Goal: Information Seeking & Learning: Learn about a topic

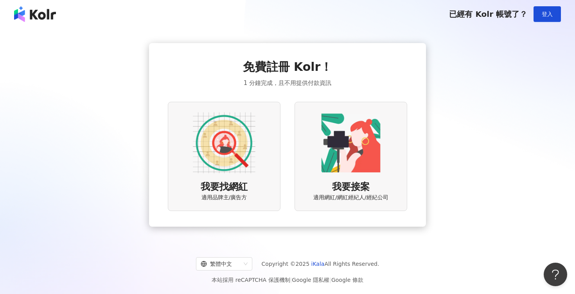
click at [235, 128] on img at bounding box center [224, 142] width 63 height 63
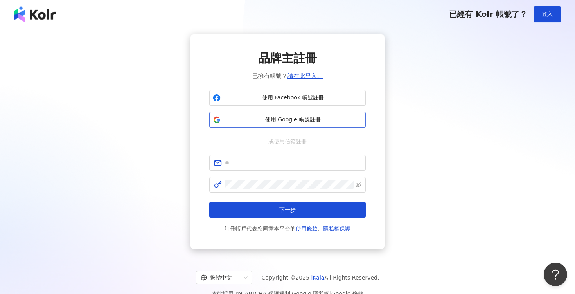
click at [276, 120] on span "使用 Google 帳號註冊" at bounding box center [293, 120] width 138 height 8
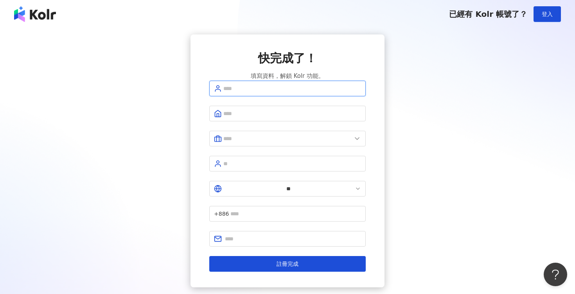
click at [258, 93] on input "text" at bounding box center [292, 88] width 138 height 9
type input "*"
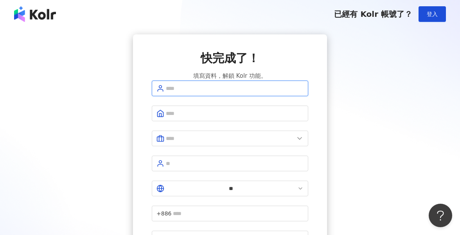
type input "*"
type input "******"
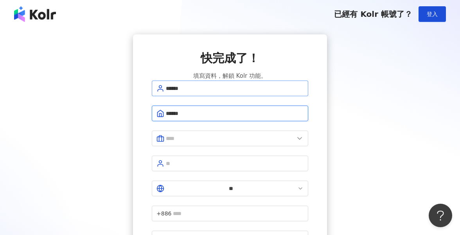
type input "******"
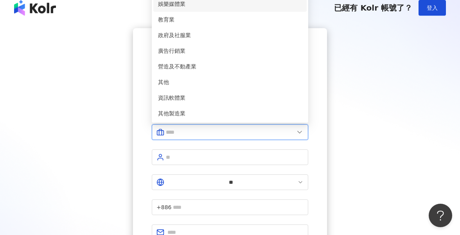
scroll to position [51, 0]
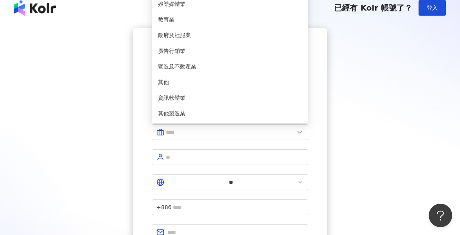
type input "***"
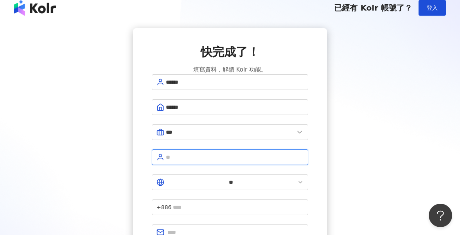
click at [196, 156] on input "text" at bounding box center [235, 157] width 138 height 9
type input "*"
type input "****"
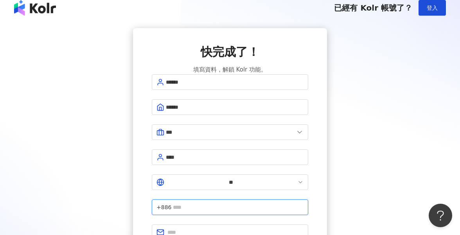
click at [236, 203] on input "text" at bounding box center [238, 207] width 131 height 9
type input "*"
type input "*********"
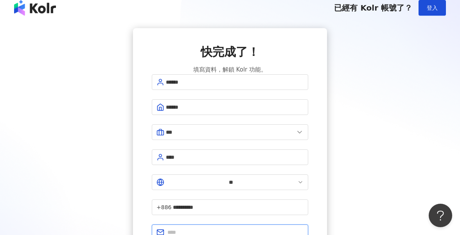
type input "**********"
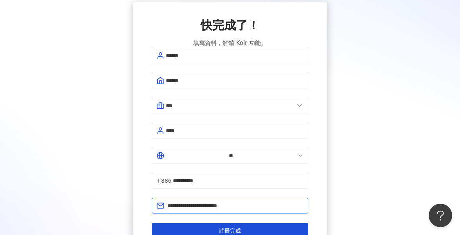
scroll to position [78, 0]
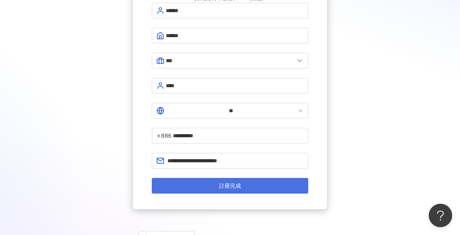
click at [247, 178] on button "註冊完成" at bounding box center [230, 186] width 156 height 16
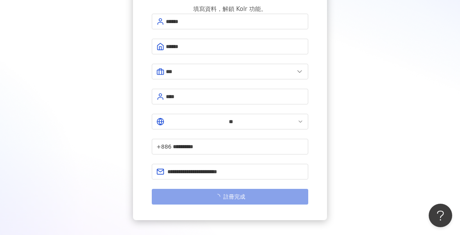
scroll to position [66, 0]
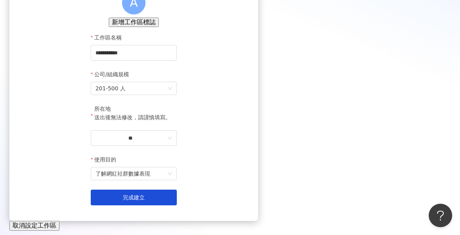
scroll to position [159, 0]
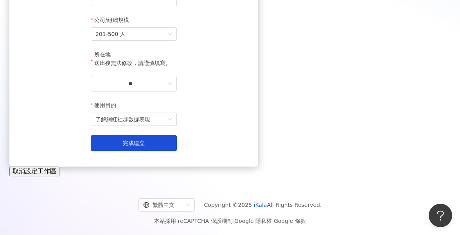
click at [59, 169] on button "取消設定工作區" at bounding box center [34, 171] width 50 height 9
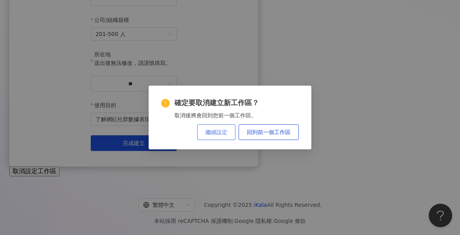
click at [226, 137] on button "繼續設定" at bounding box center [216, 132] width 38 height 16
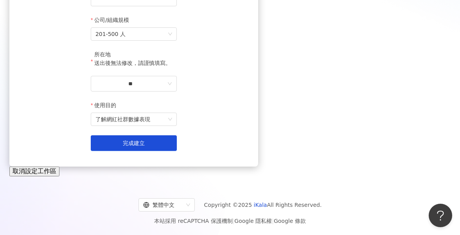
click at [59, 175] on button "取消設定工作區" at bounding box center [34, 171] width 50 height 9
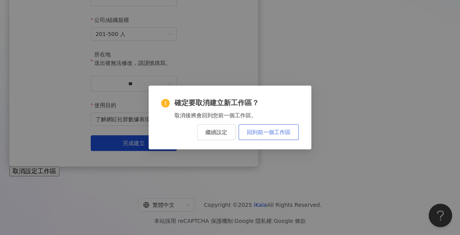
click at [266, 137] on button "回到前一個工作區" at bounding box center [269, 132] width 60 height 16
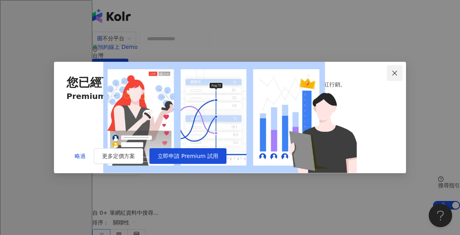
click at [392, 70] on icon "close" at bounding box center [395, 73] width 6 height 6
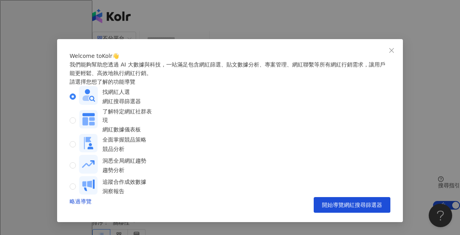
scroll to position [11, 0]
click at [395, 47] on span "Close" at bounding box center [392, 50] width 16 height 6
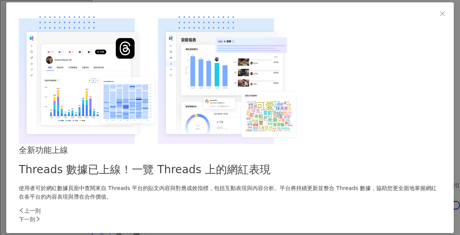
click at [436, 7] on div "全新功能上線 Threads 數據已上線！一覽 Threads 上的網紅表現 使用者可於網紅數據頁面中查閱來自 Threads 平台的貼文內容與對應成效指標，…" at bounding box center [230, 117] width 460 height 235
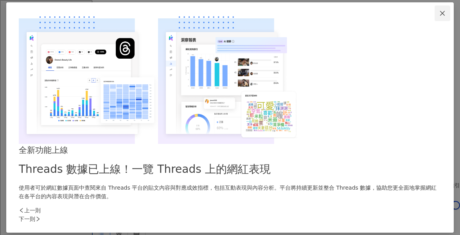
click at [439, 16] on icon "close" at bounding box center [442, 13] width 6 height 6
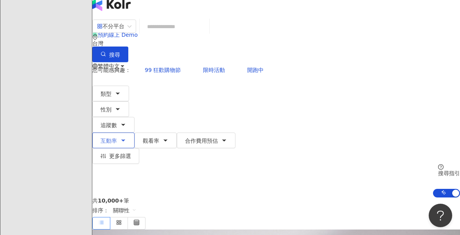
scroll to position [14, 0]
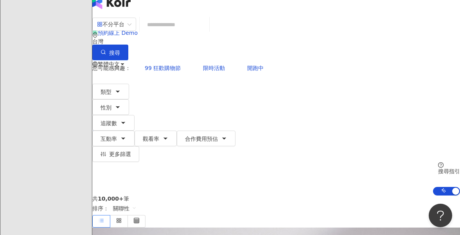
click at [103, 123] on span "陳" at bounding box center [99, 127] width 5 height 9
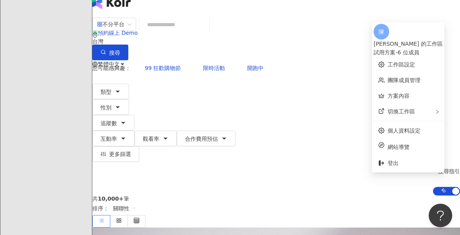
click at [326, 196] on div "共 10,000+ 筆 排序： 關聯性" at bounding box center [276, 212] width 368 height 32
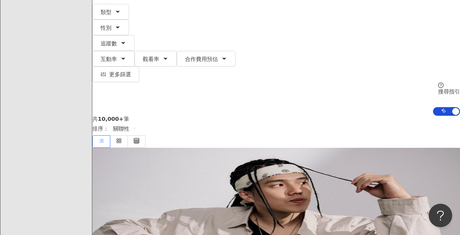
scroll to position [0, 0]
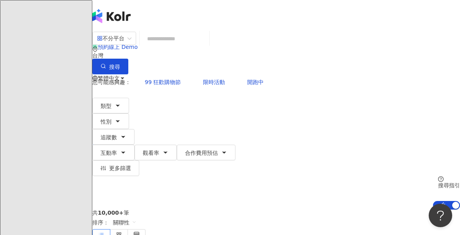
click at [182, 42] on input "search" at bounding box center [174, 38] width 63 height 15
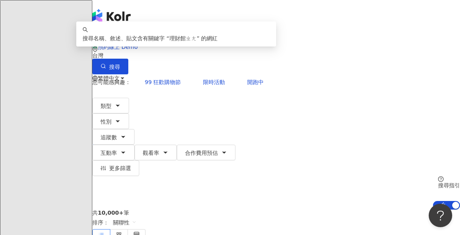
type input "****"
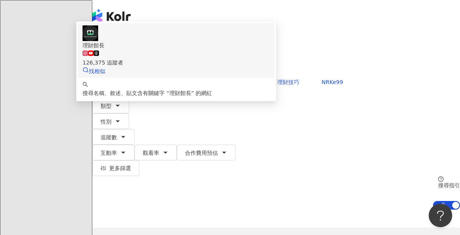
click at [221, 67] on div "126,375 追蹤者" at bounding box center [176, 62] width 187 height 9
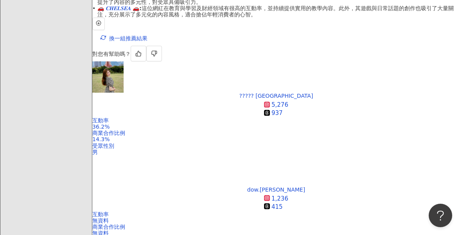
scroll to position [244, 0]
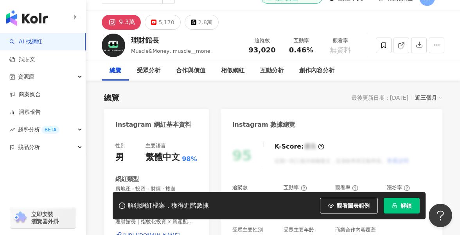
scroll to position [16, 0]
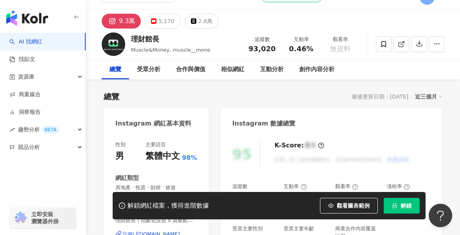
click at [402, 210] on button "解鎖" at bounding box center [402, 206] width 36 height 16
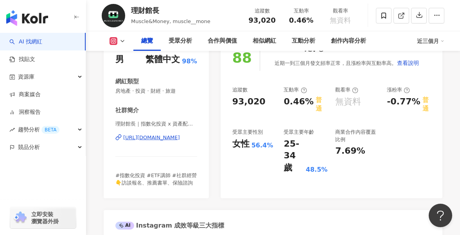
scroll to position [115, 0]
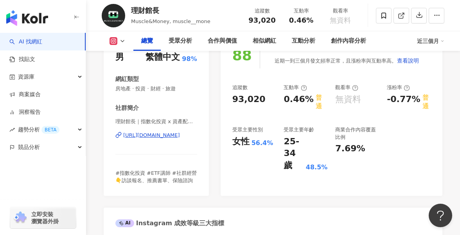
click at [75, 18] on icon "button" at bounding box center [77, 17] width 6 height 6
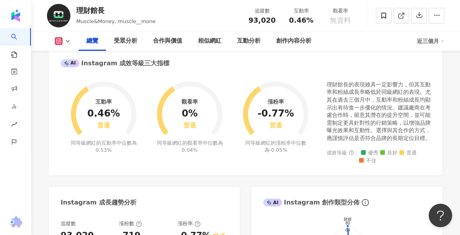
scroll to position [276, 0]
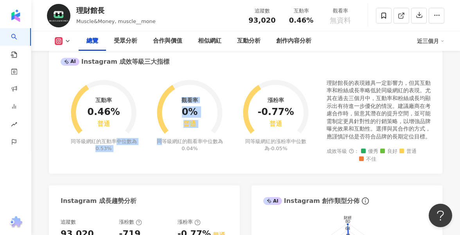
drag, startPoint x: 118, startPoint y: 140, endPoint x: 163, endPoint y: 140, distance: 45.4
click at [163, 140] on div "互動率 0.46% 普通 同等級網紅的互動率中位數為 0.53% 觀看率 0% 普通 同等級網紅的觀看率中位數為 0.04% 漲粉率 -0.77% 普通 同等…" at bounding box center [190, 111] width 258 height 83
click at [163, 140] on div "同等級網紅的觀看率中位數為 0.04%" at bounding box center [190, 145] width 68 height 14
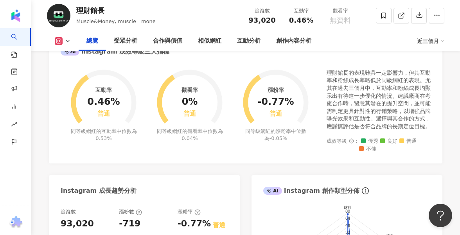
scroll to position [296, 0]
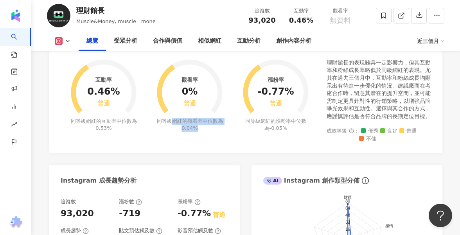
drag, startPoint x: 171, startPoint y: 119, endPoint x: 175, endPoint y: 138, distance: 19.9
click at [175, 138] on div "互動率 0.46% 普通 同等級網紅的互動率中位數為 0.53% 觀看率 0% 普通 同等級網紅的觀看率中位數為 0.04% 漲粉率 -0.77% 普通 同等…" at bounding box center [246, 100] width 370 height 83
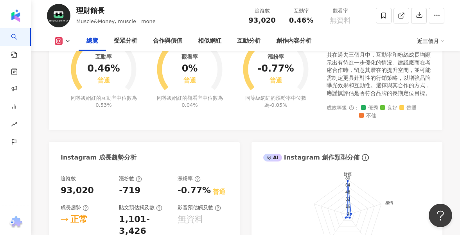
scroll to position [324, 0]
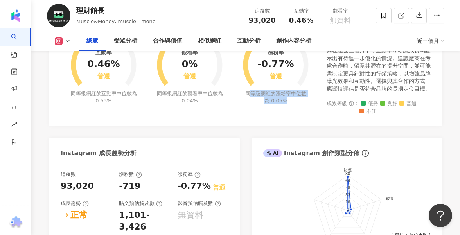
drag, startPoint x: 246, startPoint y: 93, endPoint x: 246, endPoint y: 120, distance: 27.0
click at [246, 120] on div "互動率 0.46% 普通 同等級網紅的互動率中位數為 0.53% 觀看率 0% 普通 同等級網紅的觀看率中位數為 0.04% 漲粉率 -0.77% 普通 同等…" at bounding box center [245, 75] width 393 height 102
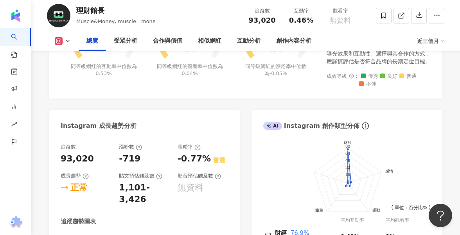
scroll to position [407, 0]
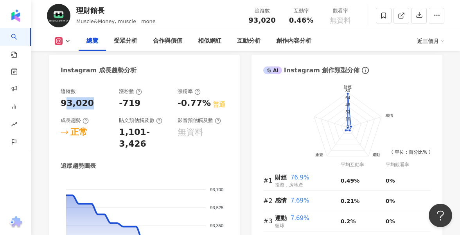
drag, startPoint x: 66, startPoint y: 103, endPoint x: 99, endPoint y: 103, distance: 33.2
click at [99, 103] on div "93,020" at bounding box center [86, 103] width 50 height 12
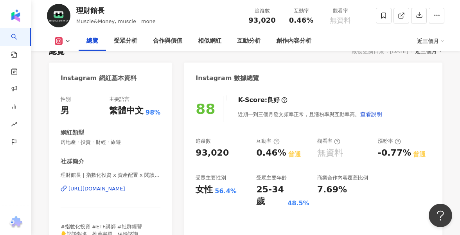
scroll to position [0, 0]
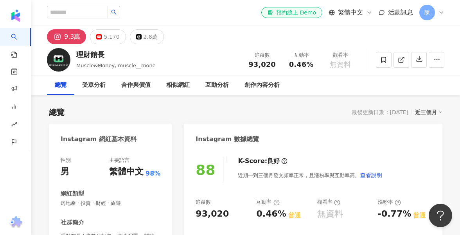
click at [69, 83] on div "總覽" at bounding box center [60, 85] width 27 height 20
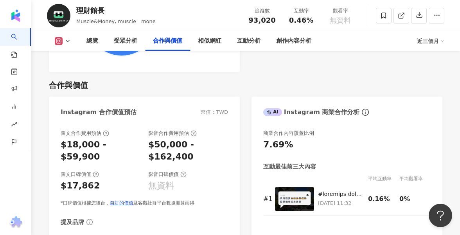
scroll to position [1019, 0]
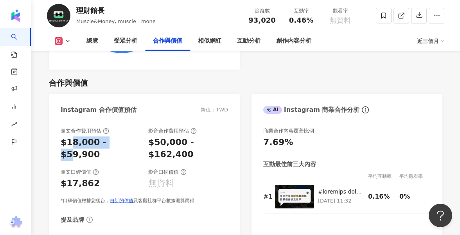
drag, startPoint x: 71, startPoint y: 114, endPoint x: 148, endPoint y: 114, distance: 77.1
click at [145, 128] on div "圖文合作費用預估 $18,000 - $59,900 影音合作費用預估 $50,000 - $162,400" at bounding box center [144, 144] width 167 height 33
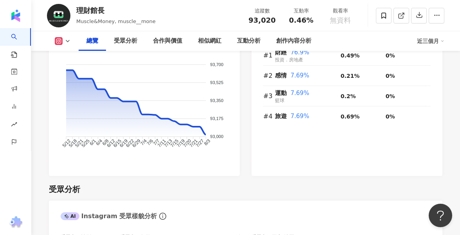
scroll to position [488, 0]
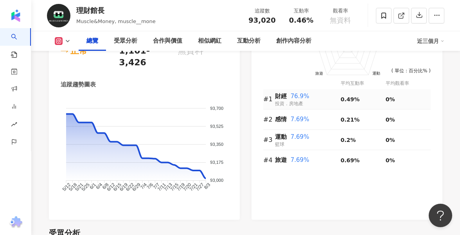
drag, startPoint x: 287, startPoint y: 97, endPoint x: 311, endPoint y: 97, distance: 23.9
click at [311, 97] on div "財經 76.9%" at bounding box center [308, 96] width 66 height 9
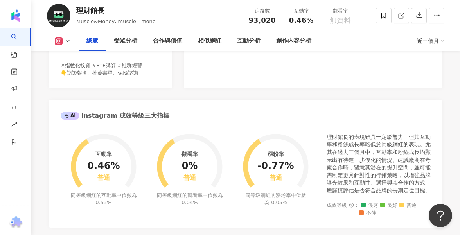
scroll to position [0, 0]
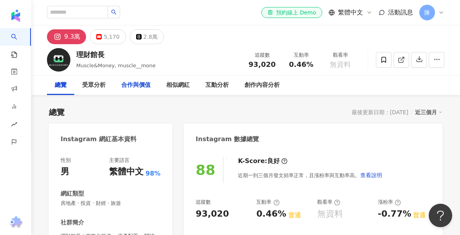
click at [132, 86] on div "合作與價值" at bounding box center [135, 85] width 29 height 9
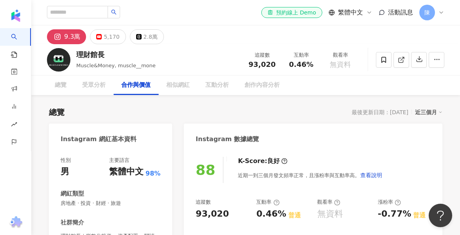
scroll to position [1015, 0]
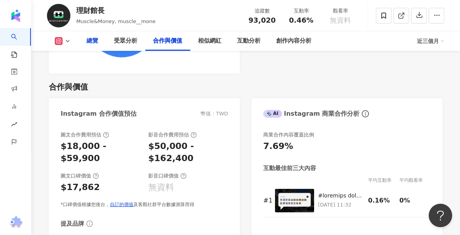
click at [94, 40] on div "總覽" at bounding box center [92, 40] width 12 height 9
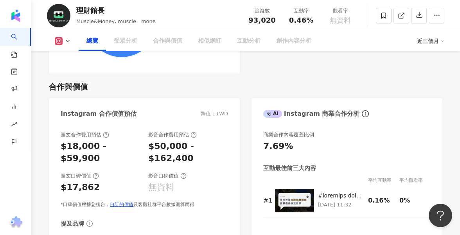
scroll to position [48, 0]
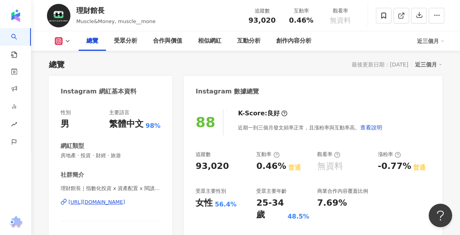
click at [68, 43] on icon at bounding box center [68, 41] width 6 height 6
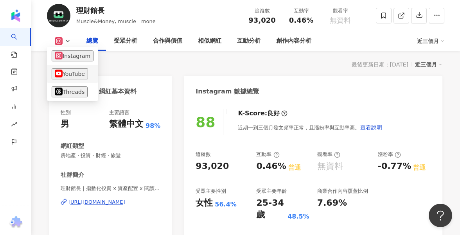
click at [68, 76] on button "YouTube" at bounding box center [70, 73] width 36 height 11
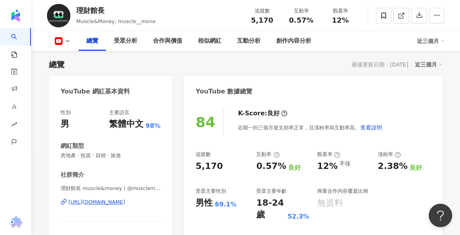
click at [69, 43] on icon at bounding box center [68, 41] width 6 height 6
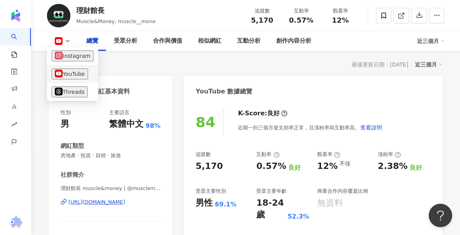
click at [73, 72] on button "YouTube" at bounding box center [70, 73] width 36 height 11
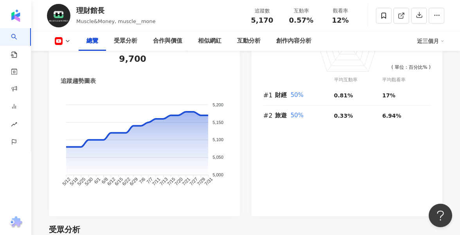
scroll to position [512, 0]
